Goal: Task Accomplishment & Management: Manage account settings

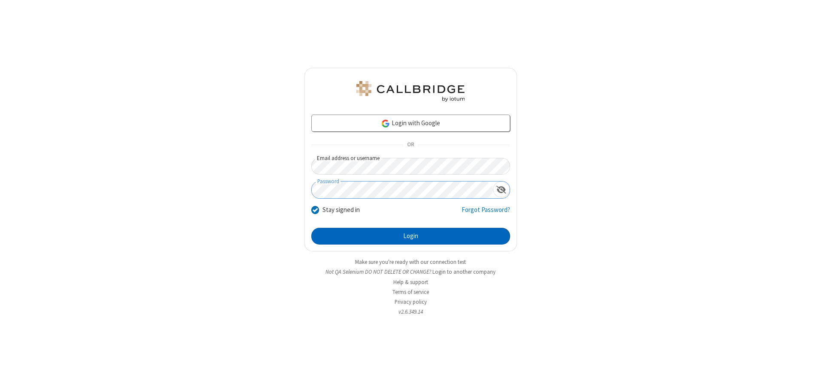
click at [410, 236] on button "Login" at bounding box center [410, 236] width 199 height 17
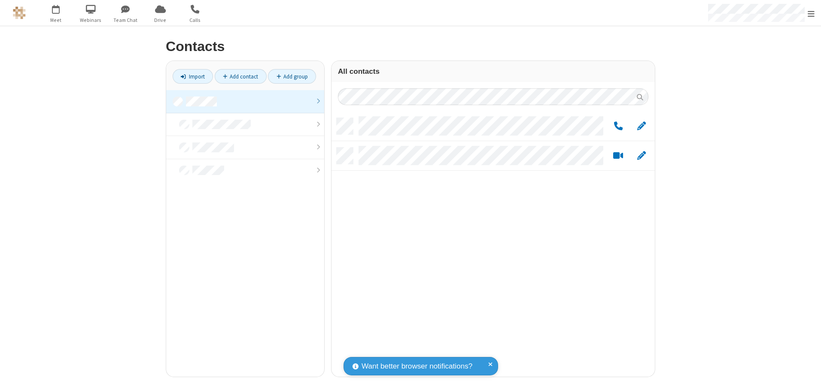
scroll to position [259, 317]
click at [245, 101] on link at bounding box center [245, 101] width 158 height 23
click at [641, 126] on span "Edit" at bounding box center [641, 126] width 9 height 11
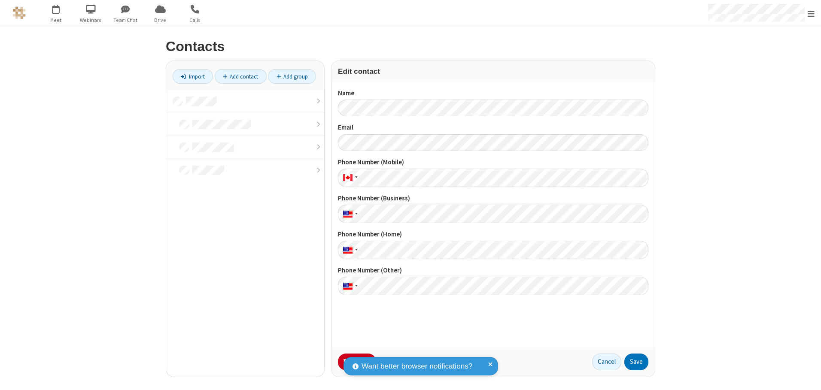
click at [0, 0] on button "No Thanks" at bounding box center [0, 0] width 0 height 0
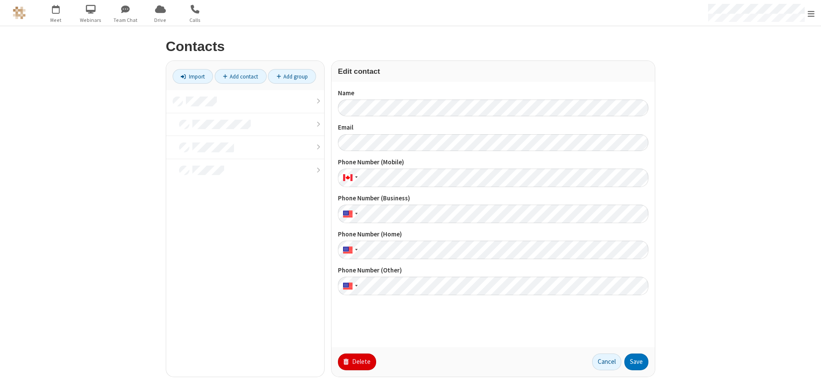
click at [356, 362] on button "Delete" at bounding box center [357, 362] width 38 height 17
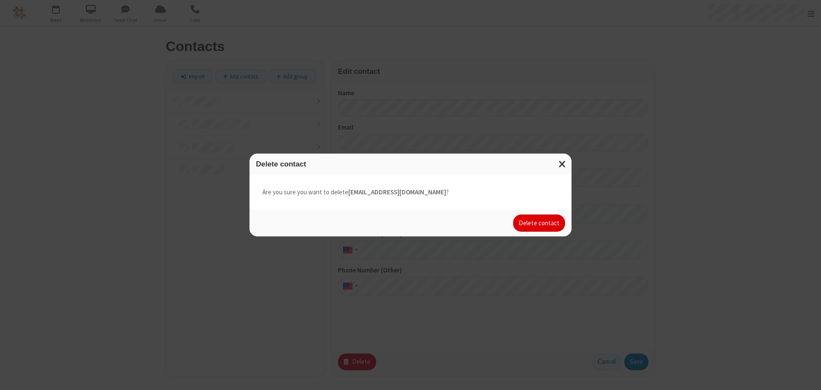
click at [540, 223] on button "Delete contact" at bounding box center [539, 223] width 52 height 17
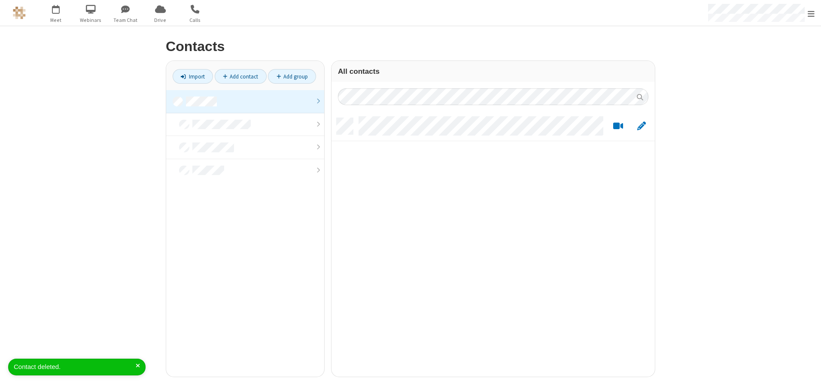
scroll to position [259, 317]
